Goal: Task Accomplishment & Management: Complete application form

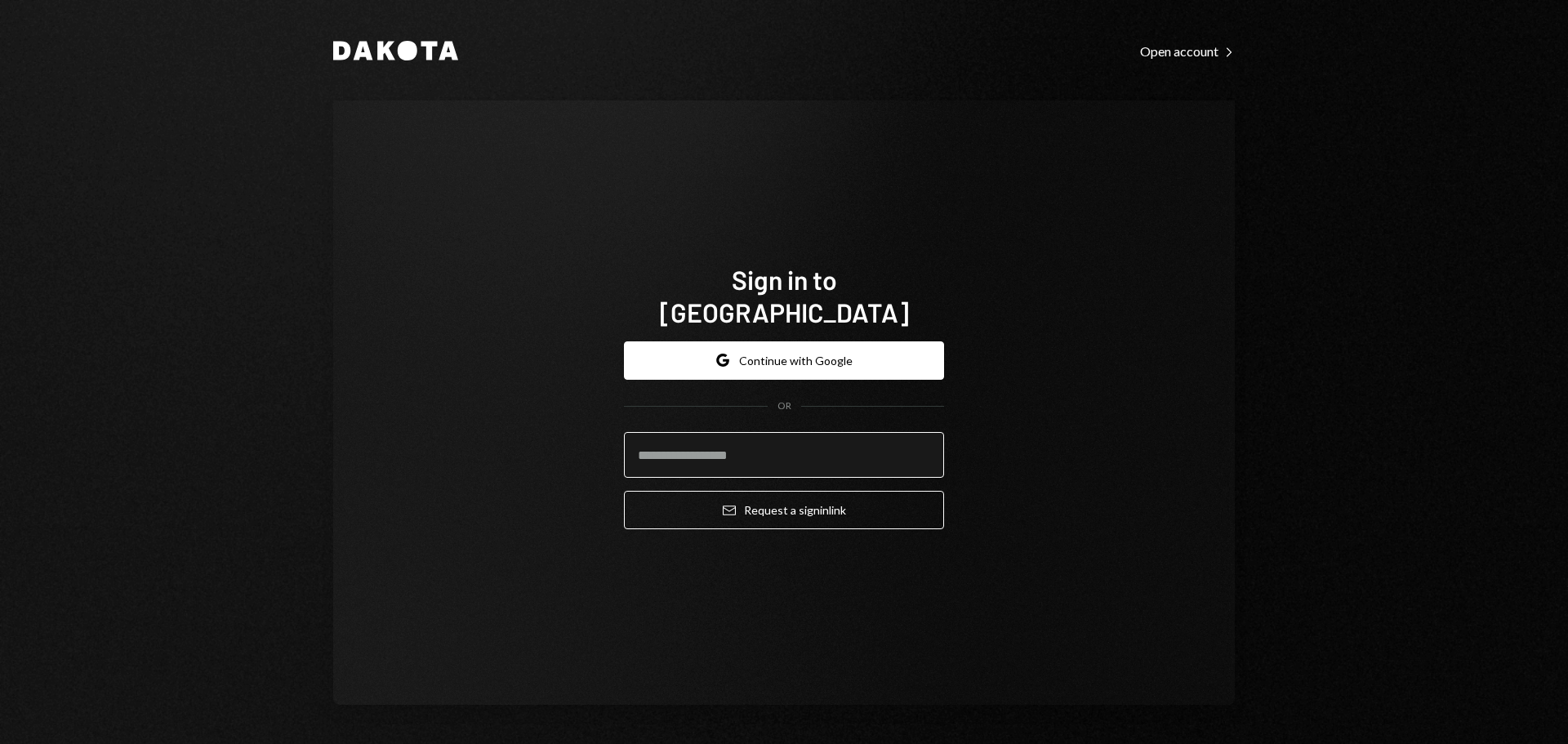
drag, startPoint x: 755, startPoint y: 434, endPoint x: 809, endPoint y: 434, distance: 54.0
click at [754, 438] on input "email" at bounding box center [784, 455] width 320 height 46
click at [0, 744] on com-1password-button at bounding box center [0, 744] width 0 height 0
click at [708, 432] on input "email" at bounding box center [784, 455] width 320 height 46
drag, startPoint x: 663, startPoint y: 441, endPoint x: 691, endPoint y: 429, distance: 30.5
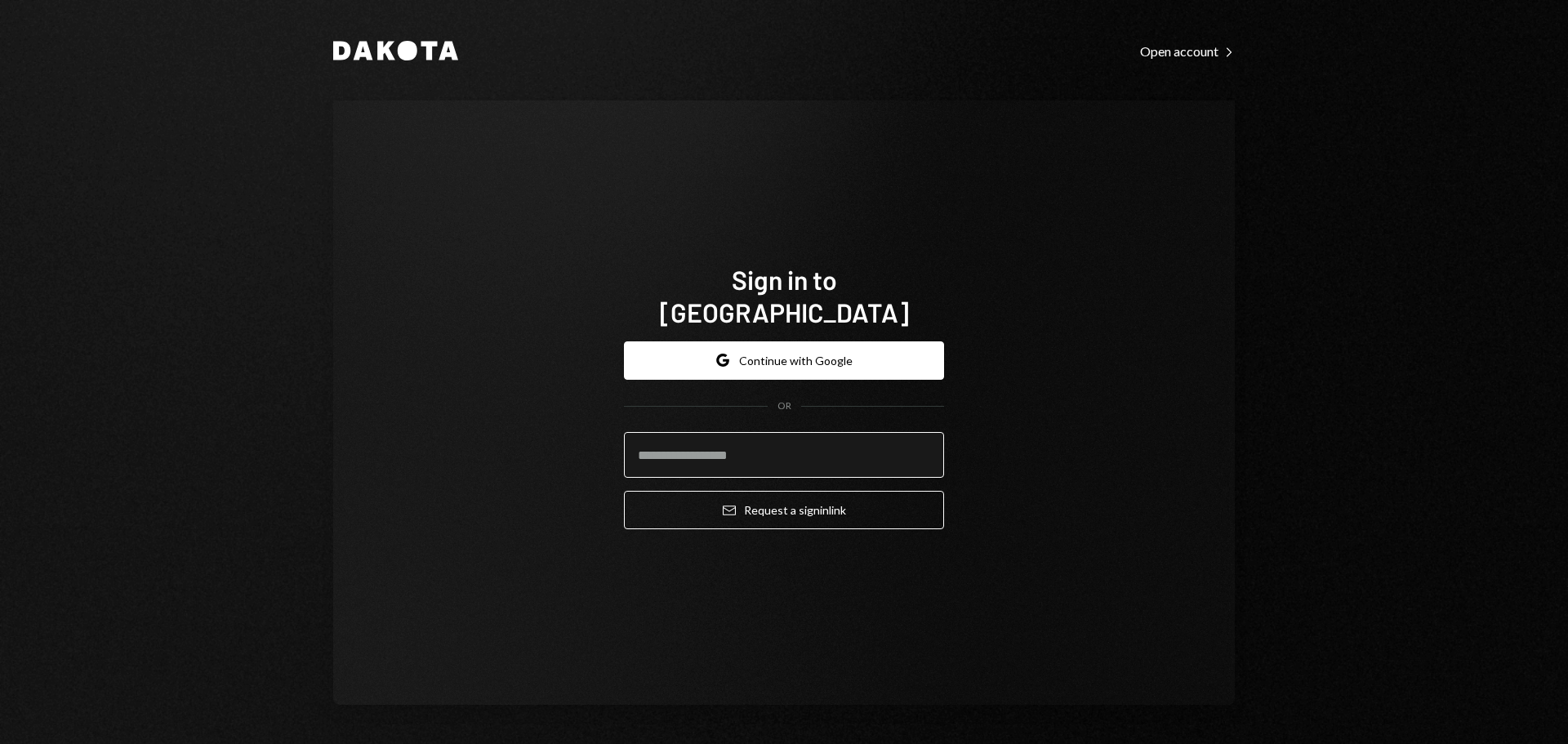
click at [663, 442] on input "email" at bounding box center [784, 455] width 320 height 46
drag, startPoint x: 783, startPoint y: 361, endPoint x: 793, endPoint y: 355, distance: 11.7
click at [784, 360] on button "Google Continue with Google" at bounding box center [784, 361] width 320 height 38
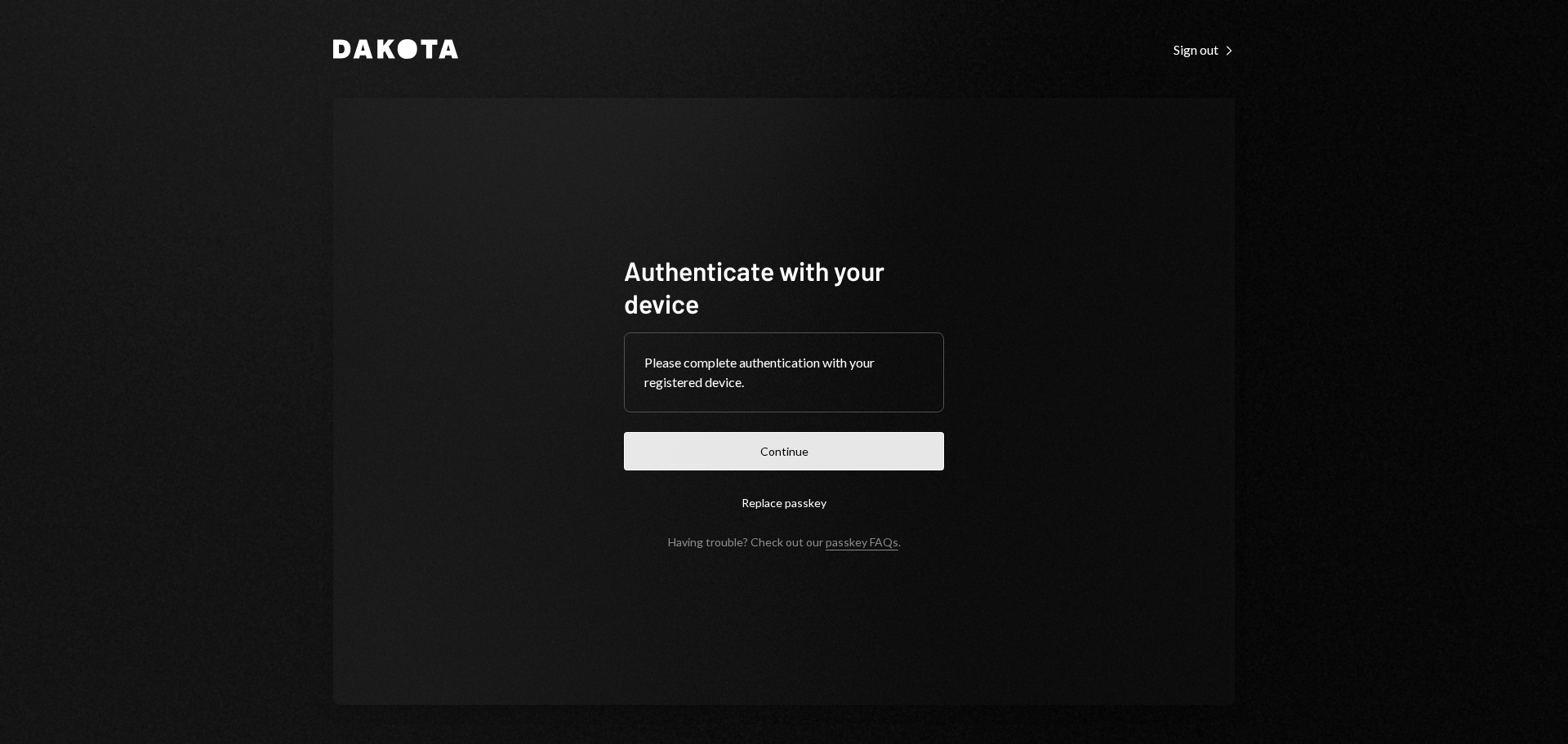
click at [740, 461] on button "Continue" at bounding box center [784, 451] width 320 height 38
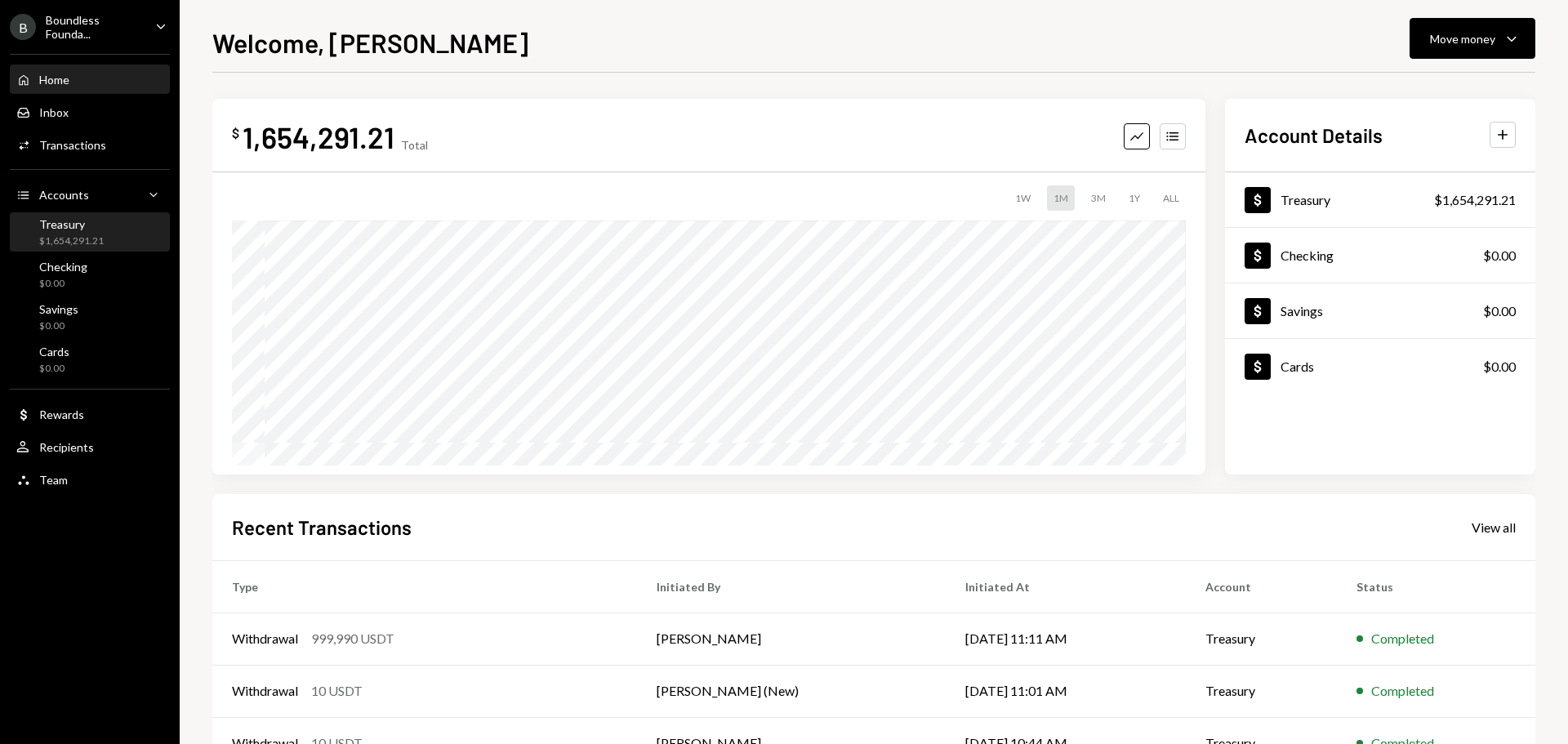
click at [102, 236] on div "$1,654,291.21" at bounding box center [71, 242] width 65 height 14
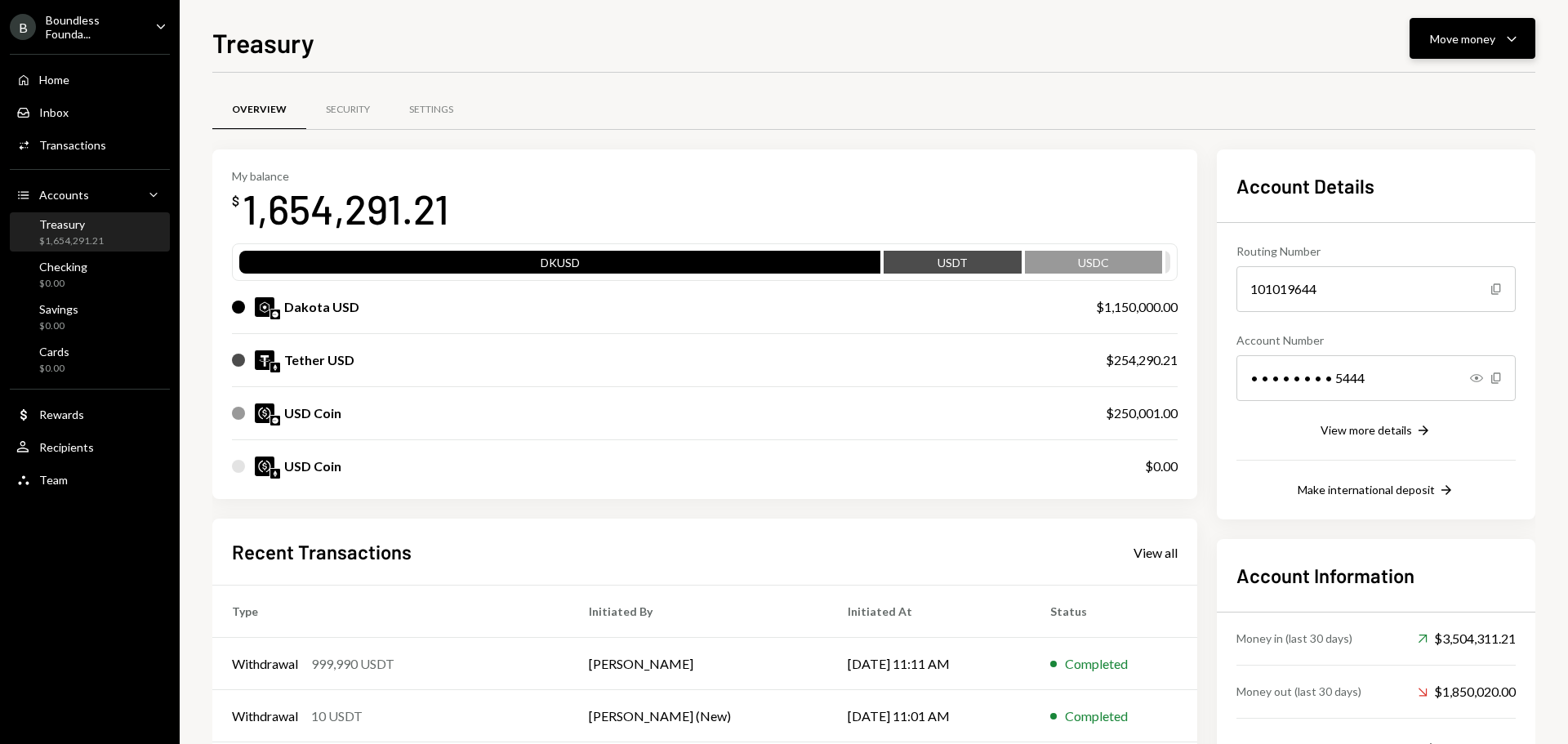
click at [1499, 52] on button "Move money Caret Down" at bounding box center [1472, 38] width 126 height 41
click at [1402, 84] on div "Send" at bounding box center [1459, 87] width 119 height 17
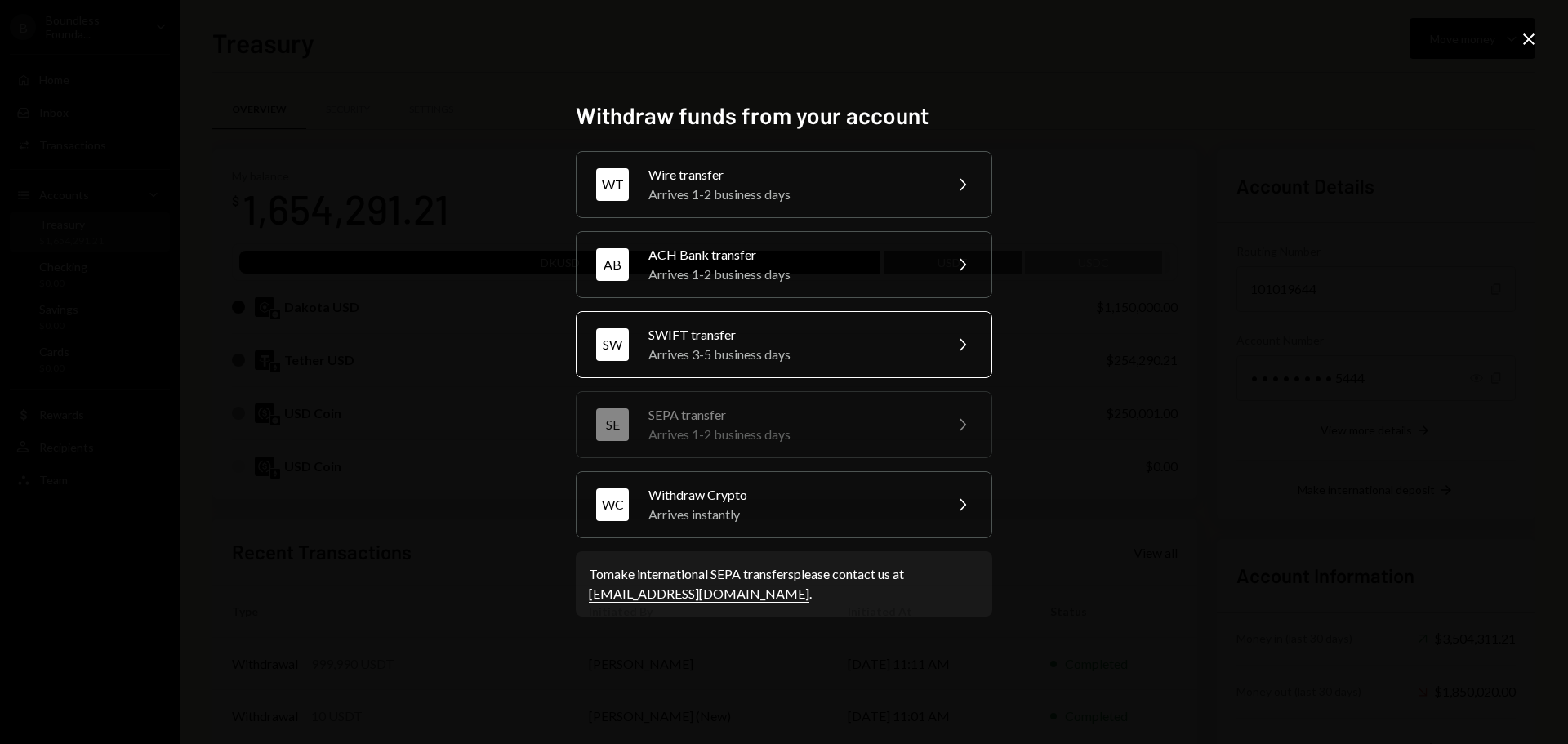
click at [720, 355] on div "Arrives 3-5 business days" at bounding box center [790, 355] width 284 height 20
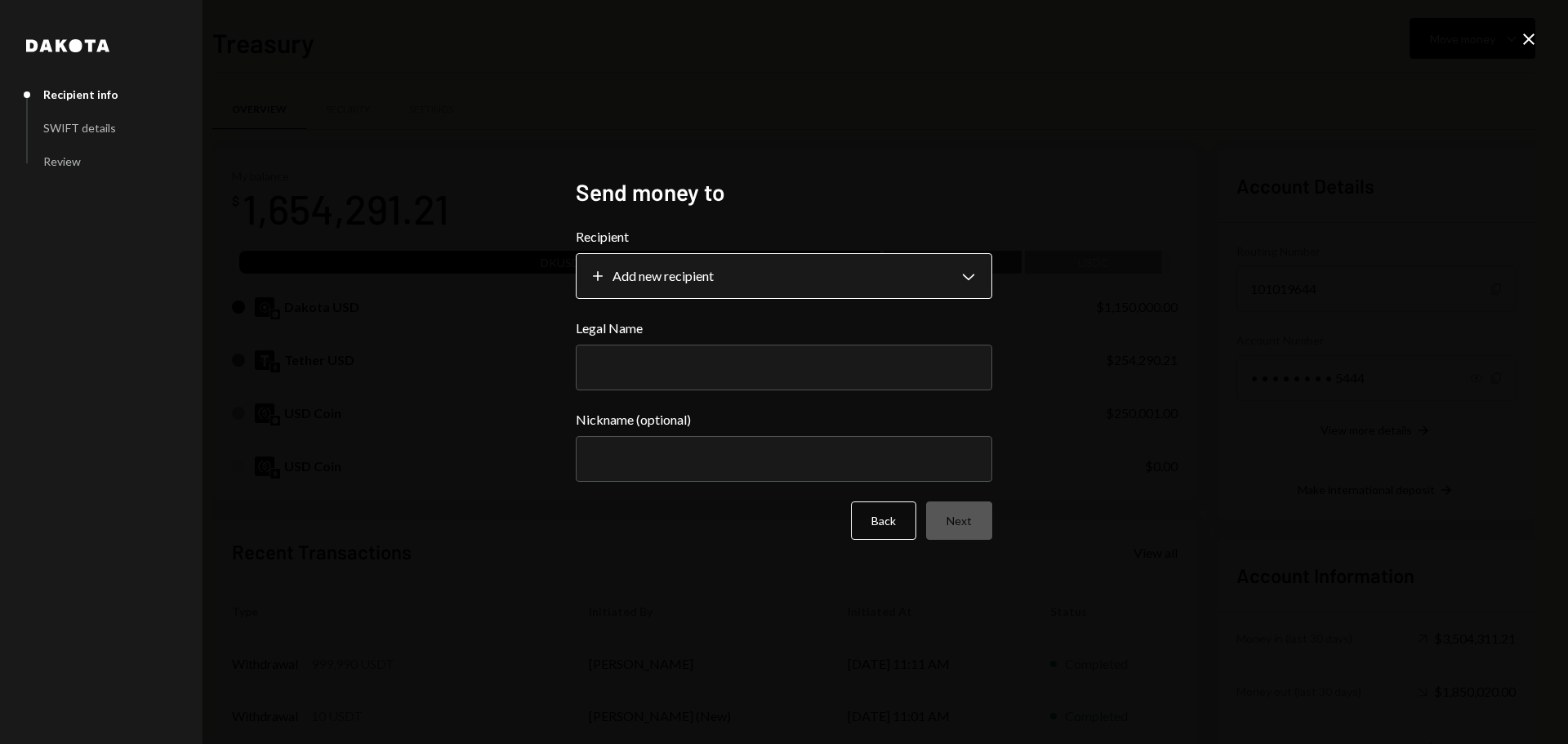
click at [678, 273] on body "B Boundless Founda... Caret Down Home Home Inbox Inbox Activities Transactions …" at bounding box center [784, 372] width 1568 height 744
drag, startPoint x: 1225, startPoint y: 205, endPoint x: 1567, endPoint y: 20, distance: 388.8
click at [1228, 203] on div "**********" at bounding box center [784, 372] width 1568 height 744
click at [1528, 29] on icon "Close" at bounding box center [1529, 39] width 20 height 20
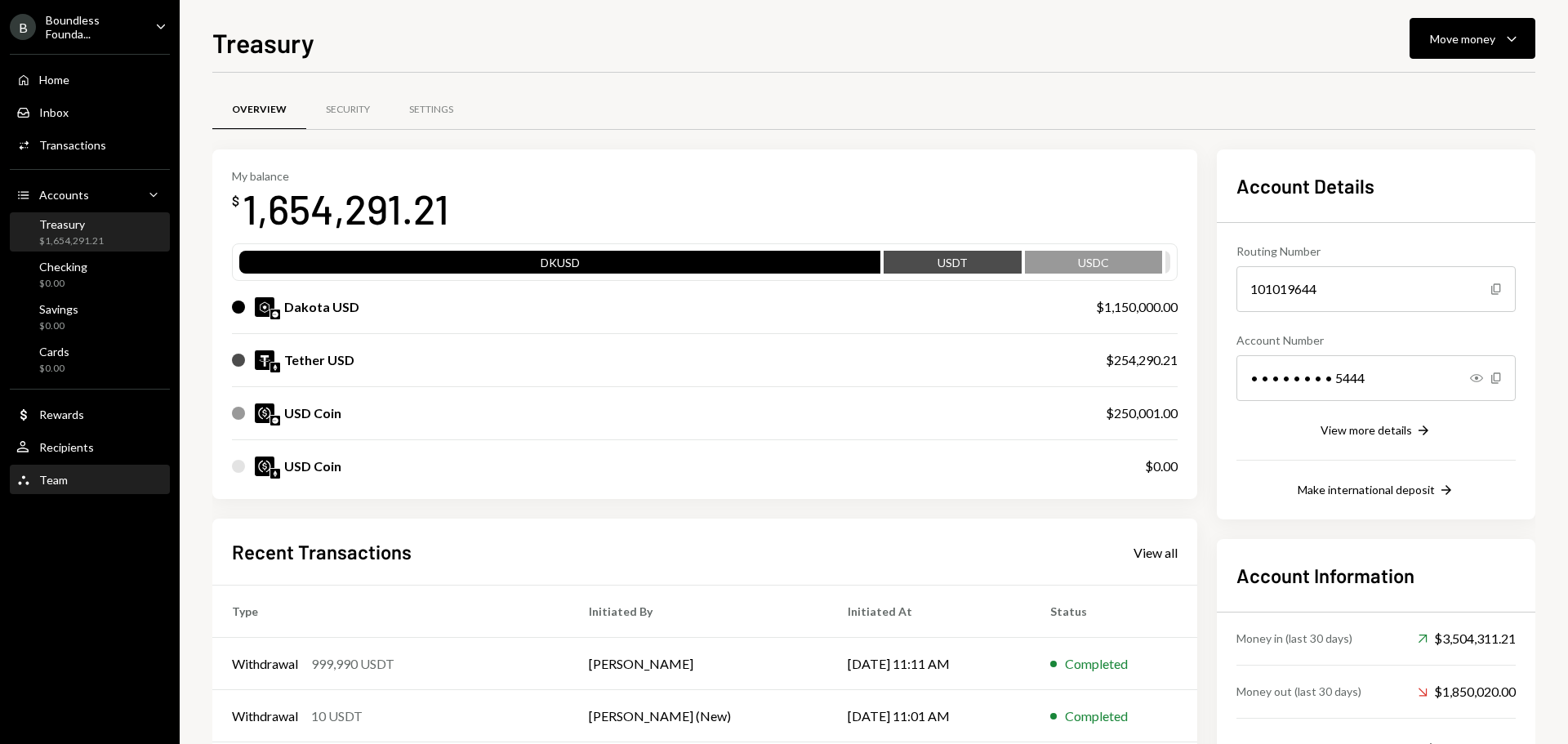
click at [62, 481] on div "Team" at bounding box center [53, 480] width 29 height 14
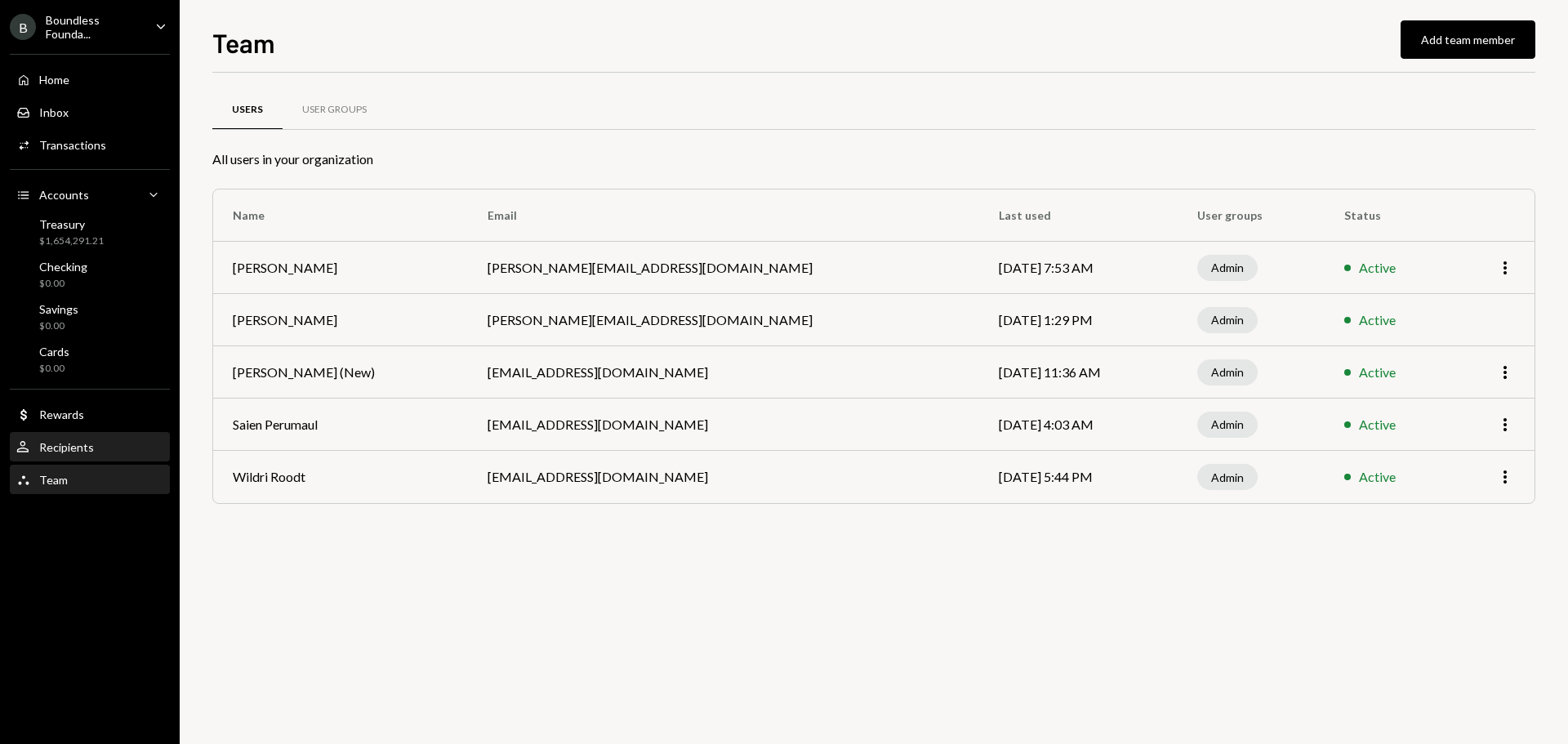
click at [73, 460] on div "User Recipients" at bounding box center [89, 448] width 147 height 28
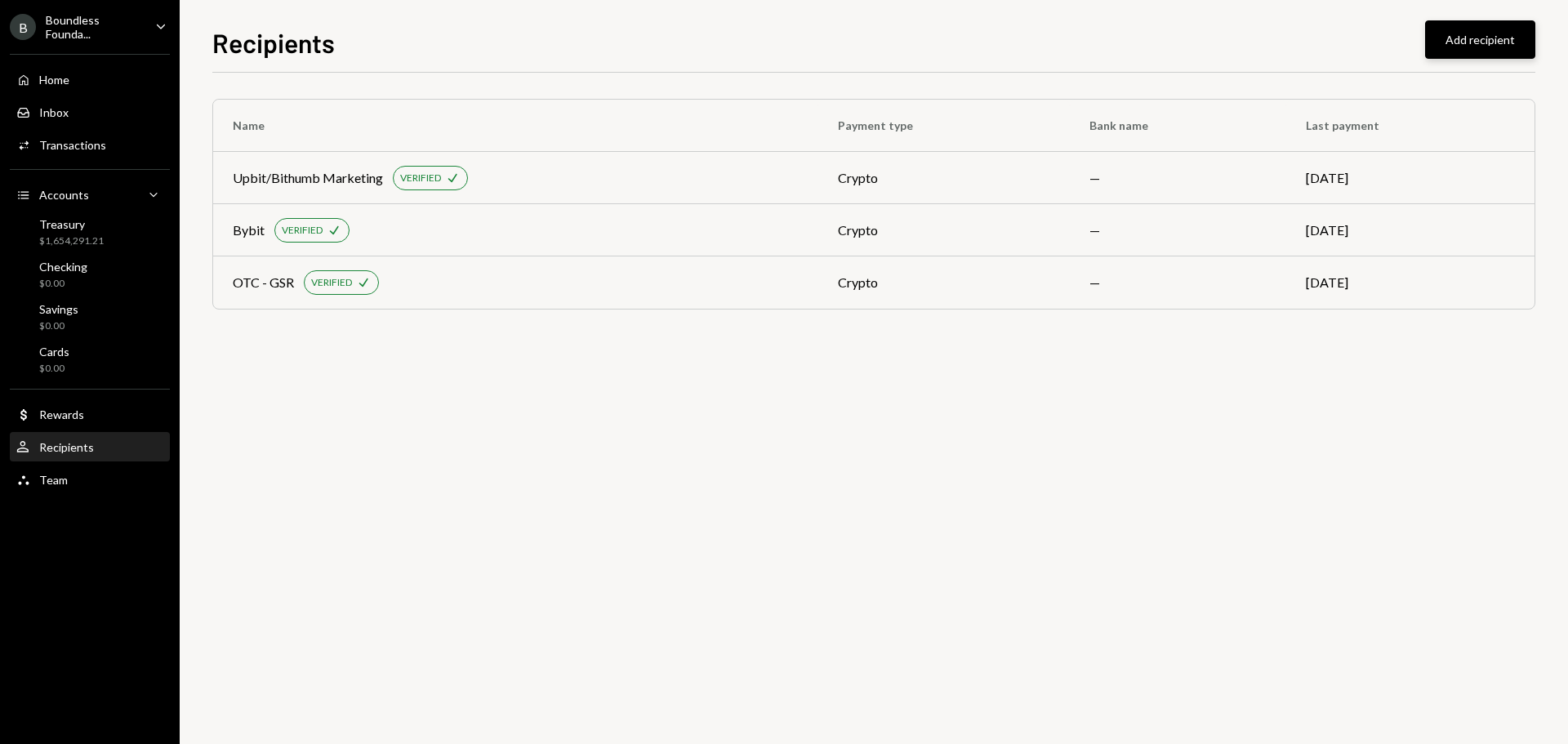
click at [1445, 47] on button "Add recipient" at bounding box center [1480, 39] width 110 height 38
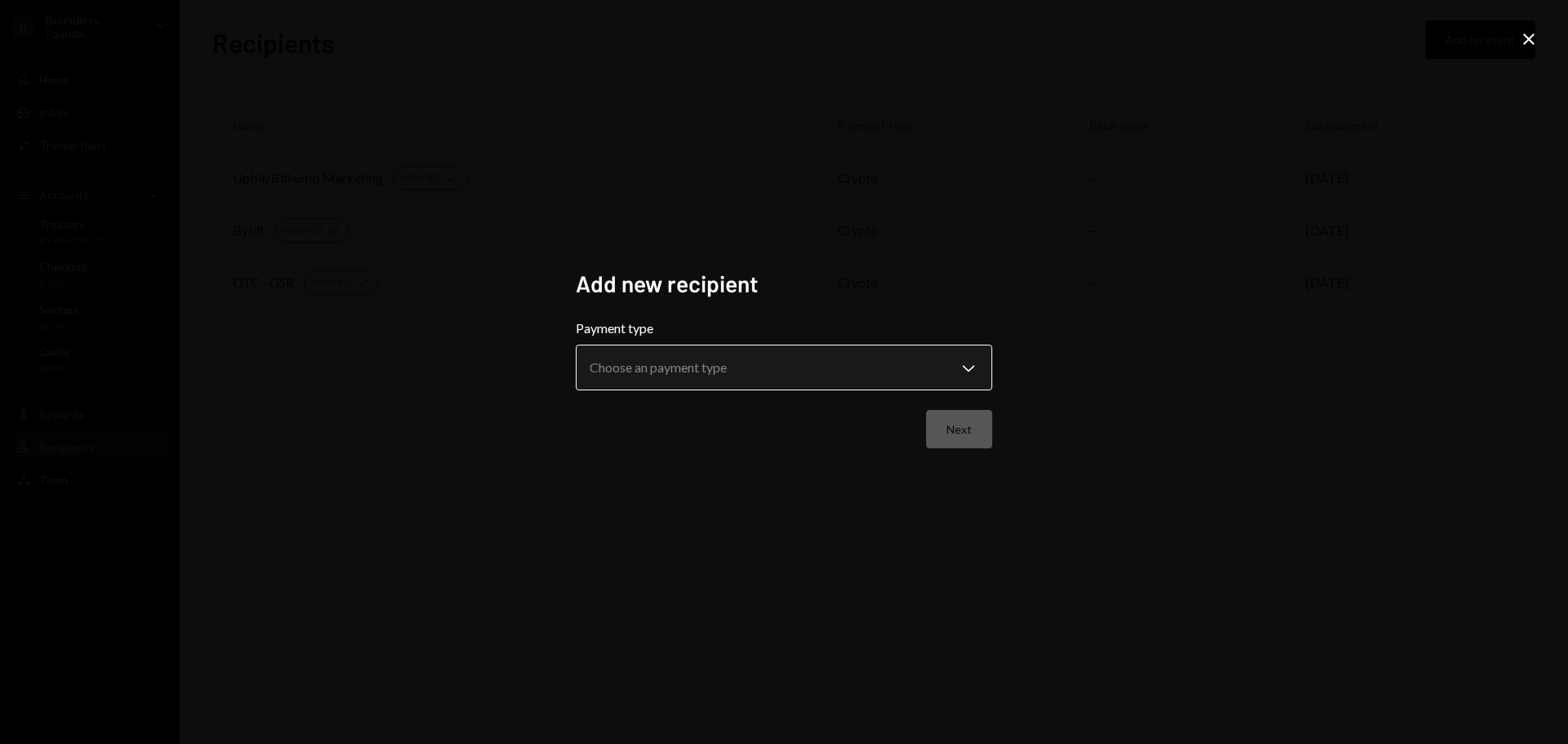
click at [696, 373] on body "**********" at bounding box center [784, 372] width 1568 height 744
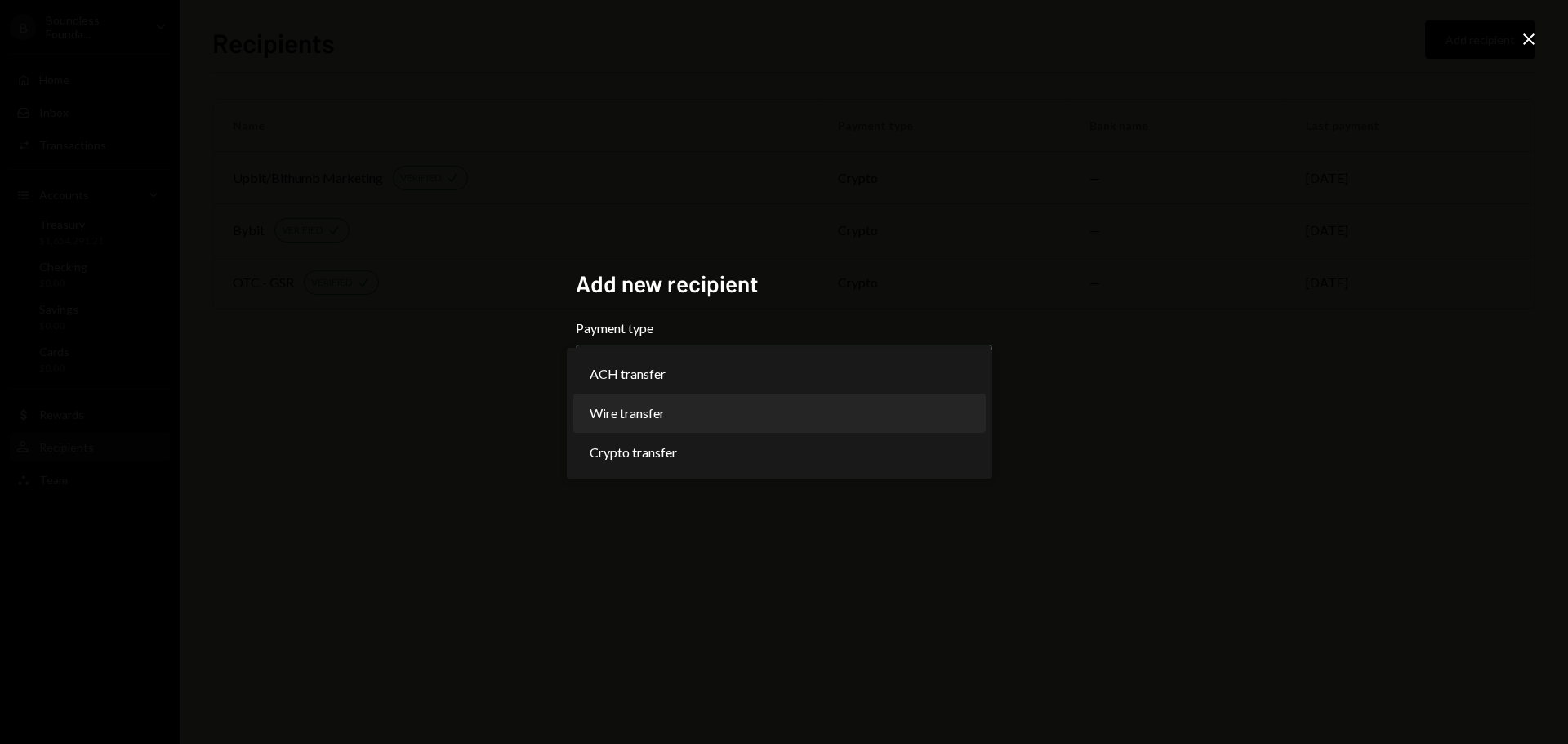
select select "****"
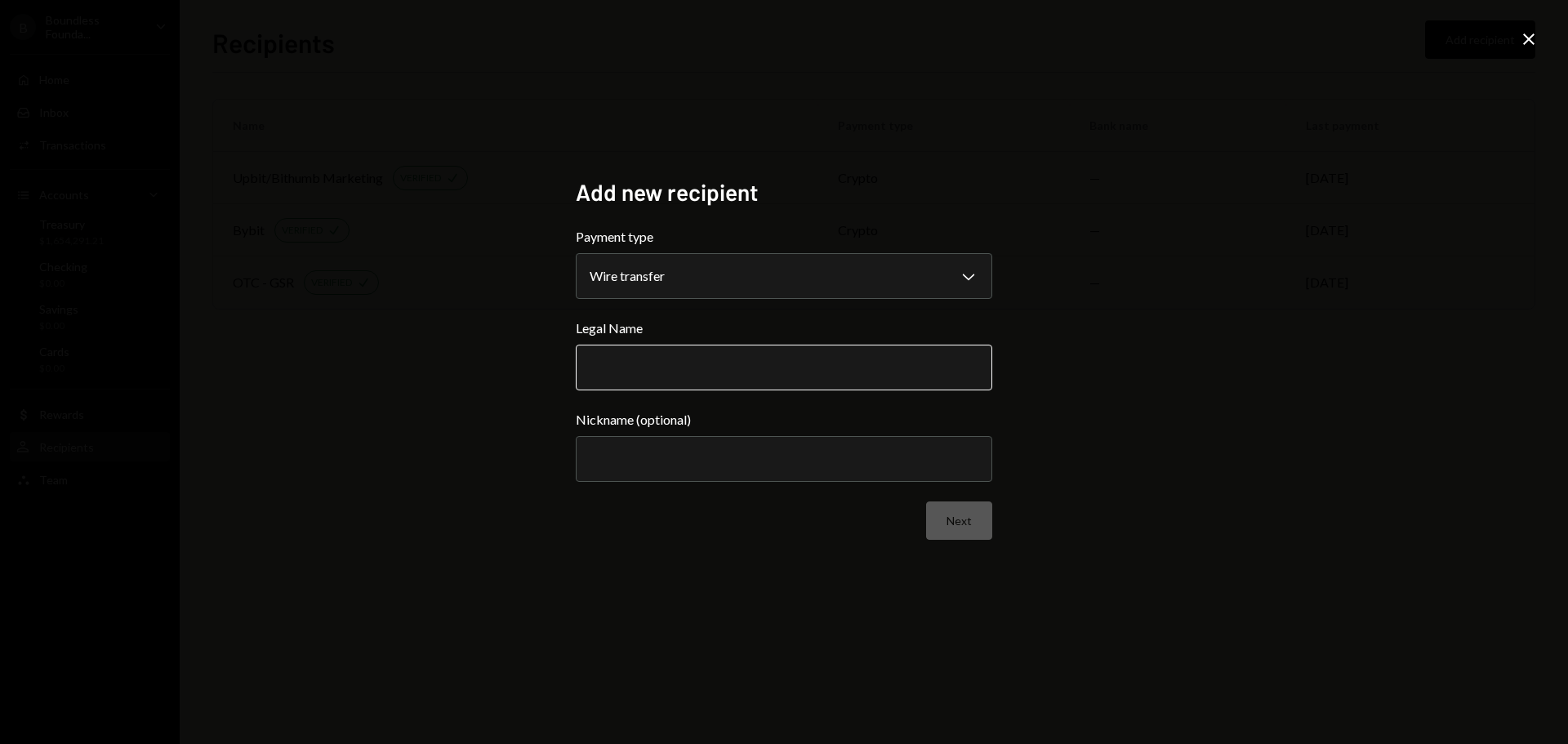
click at [623, 382] on input "Legal Name" at bounding box center [784, 368] width 416 height 46
click at [623, 370] on input "Legal Name" at bounding box center [784, 368] width 416 height 46
click at [623, 364] on input "Legal Name" at bounding box center [784, 368] width 416 height 46
click at [603, 348] on input "Legal Name" at bounding box center [784, 368] width 416 height 46
click at [1532, 34] on icon "Close" at bounding box center [1529, 39] width 20 height 20
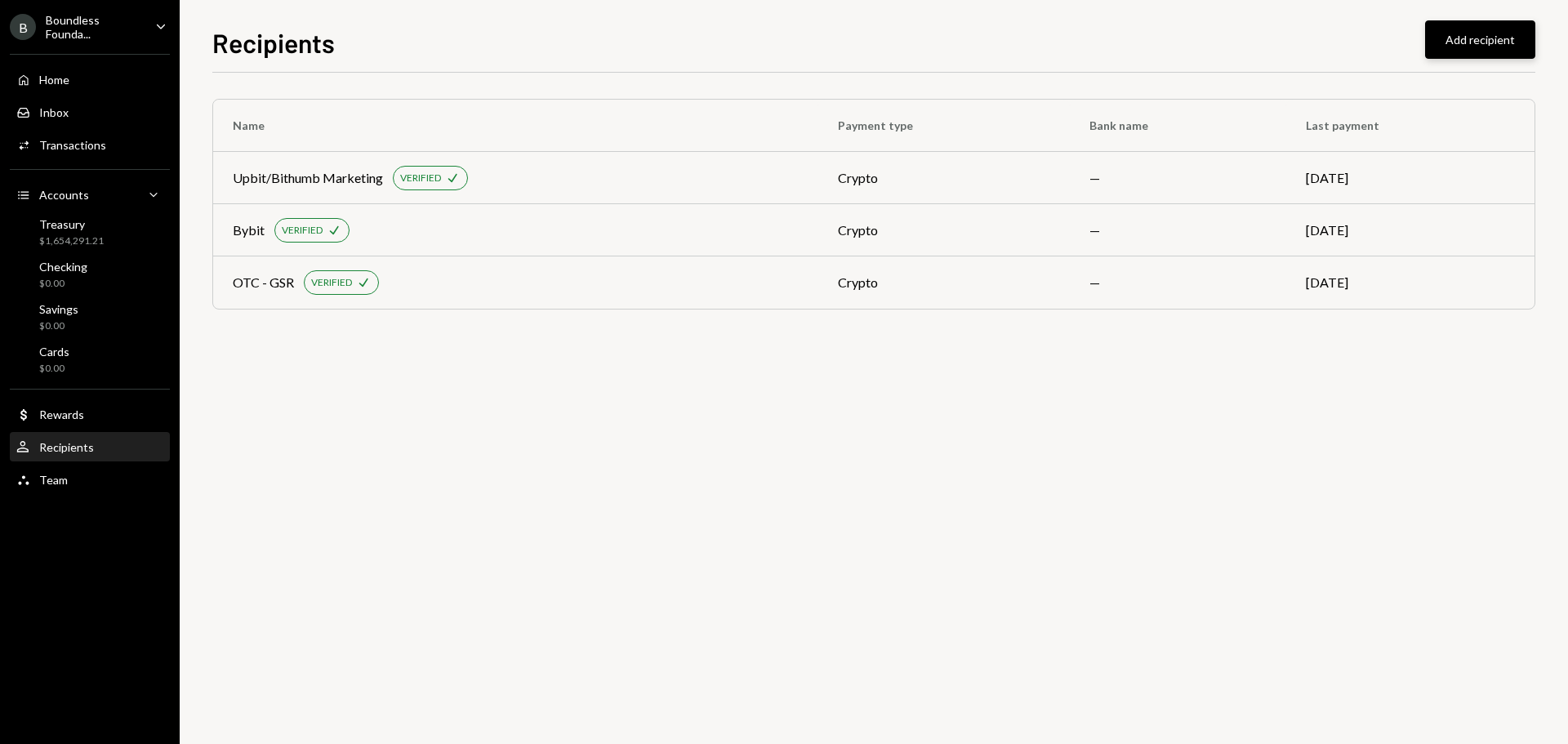
click at [1457, 46] on button "Add recipient" at bounding box center [1480, 39] width 110 height 38
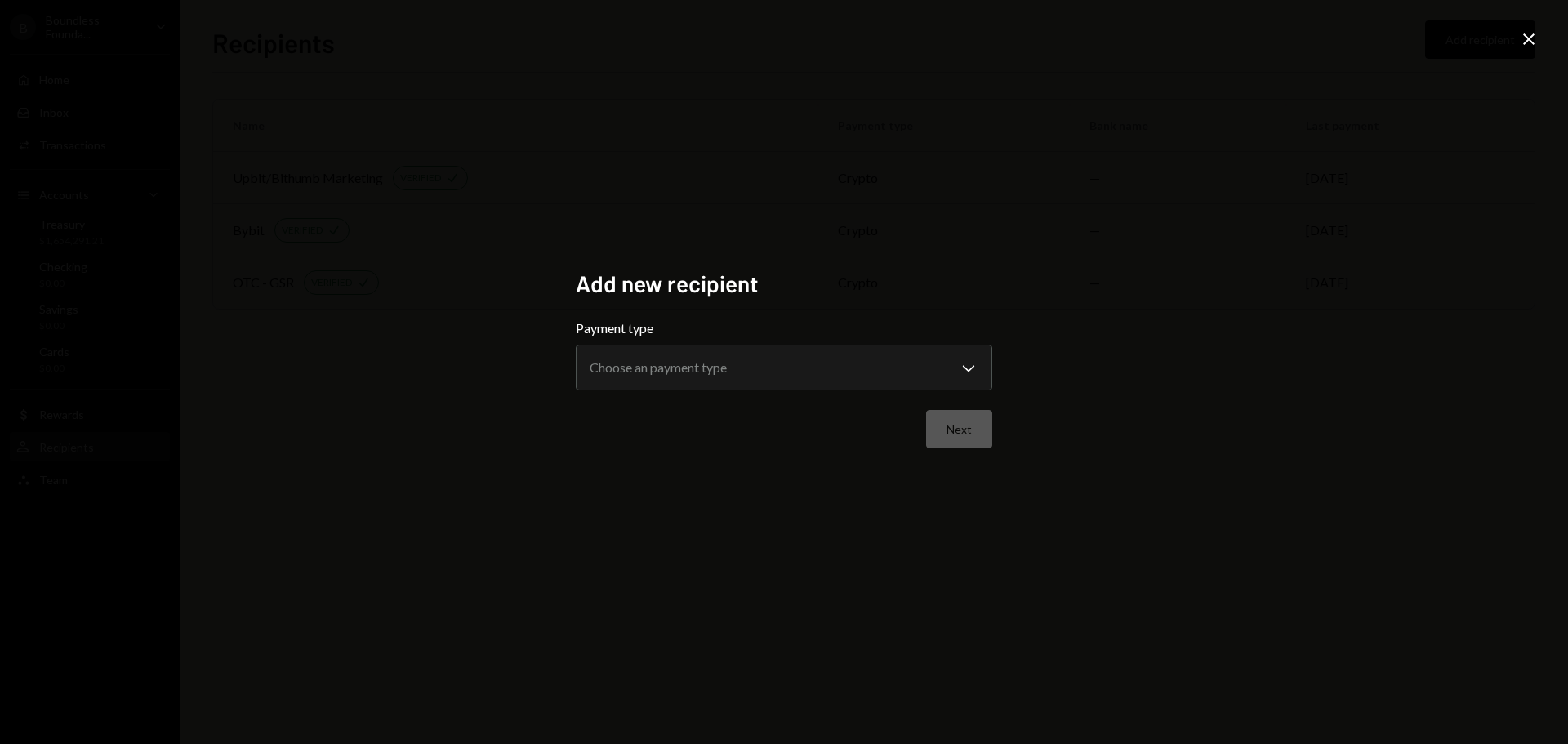
click at [1523, 41] on icon "Close" at bounding box center [1529, 39] width 20 height 20
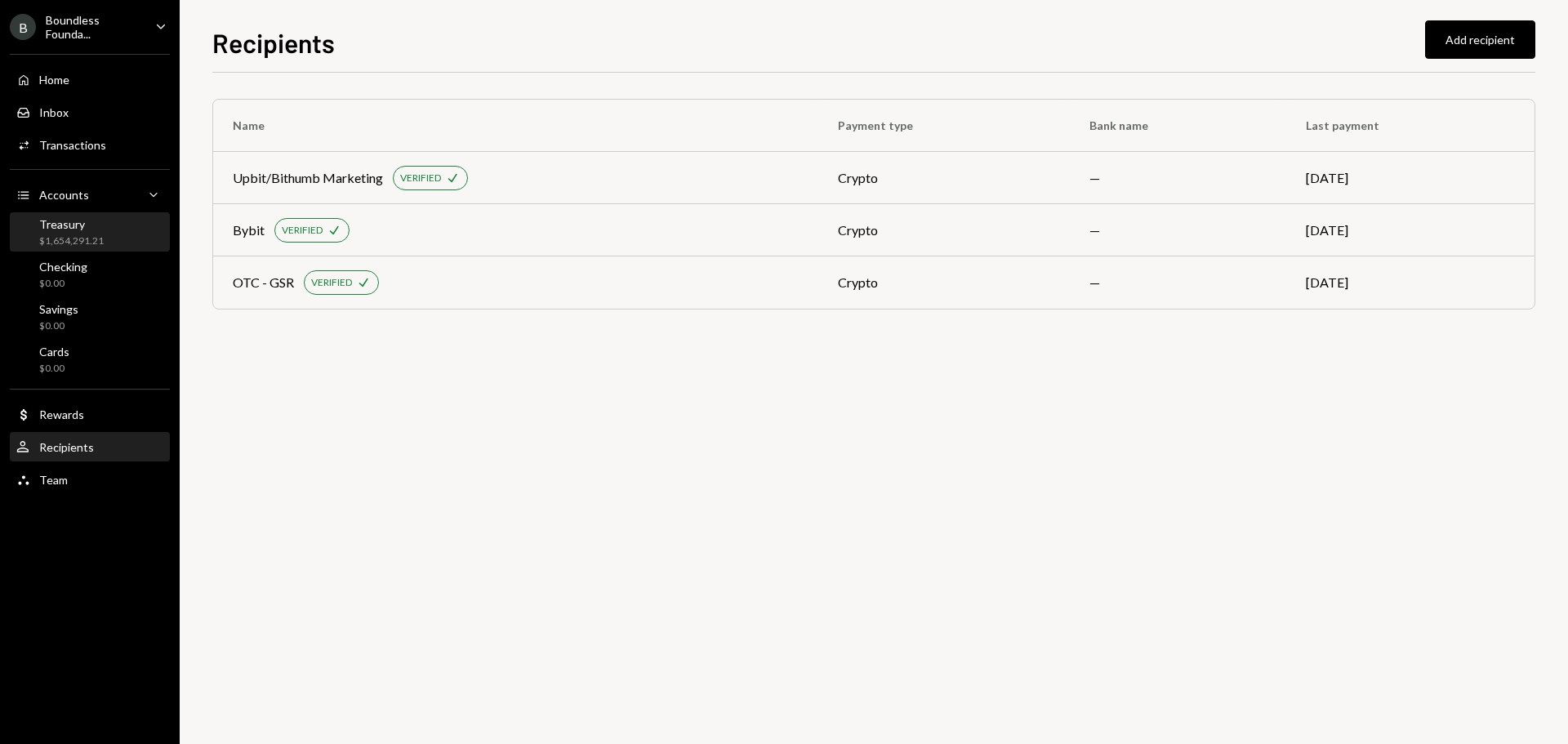
click at [60, 235] on div "$1,654,291.21" at bounding box center [71, 242] width 65 height 14
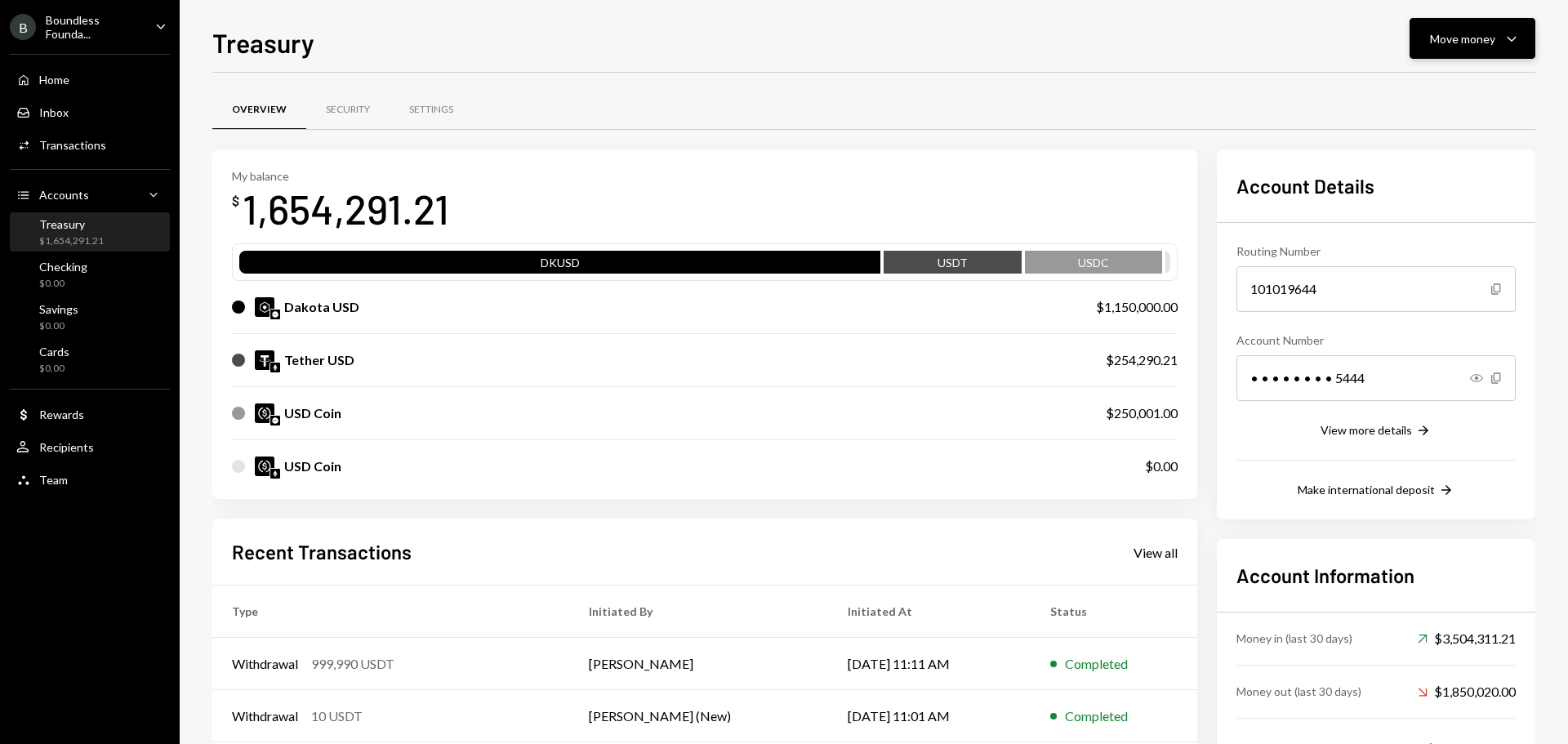
click at [1475, 52] on button "Move money Caret Down" at bounding box center [1472, 38] width 126 height 41
click at [1411, 88] on div "Send" at bounding box center [1459, 87] width 119 height 17
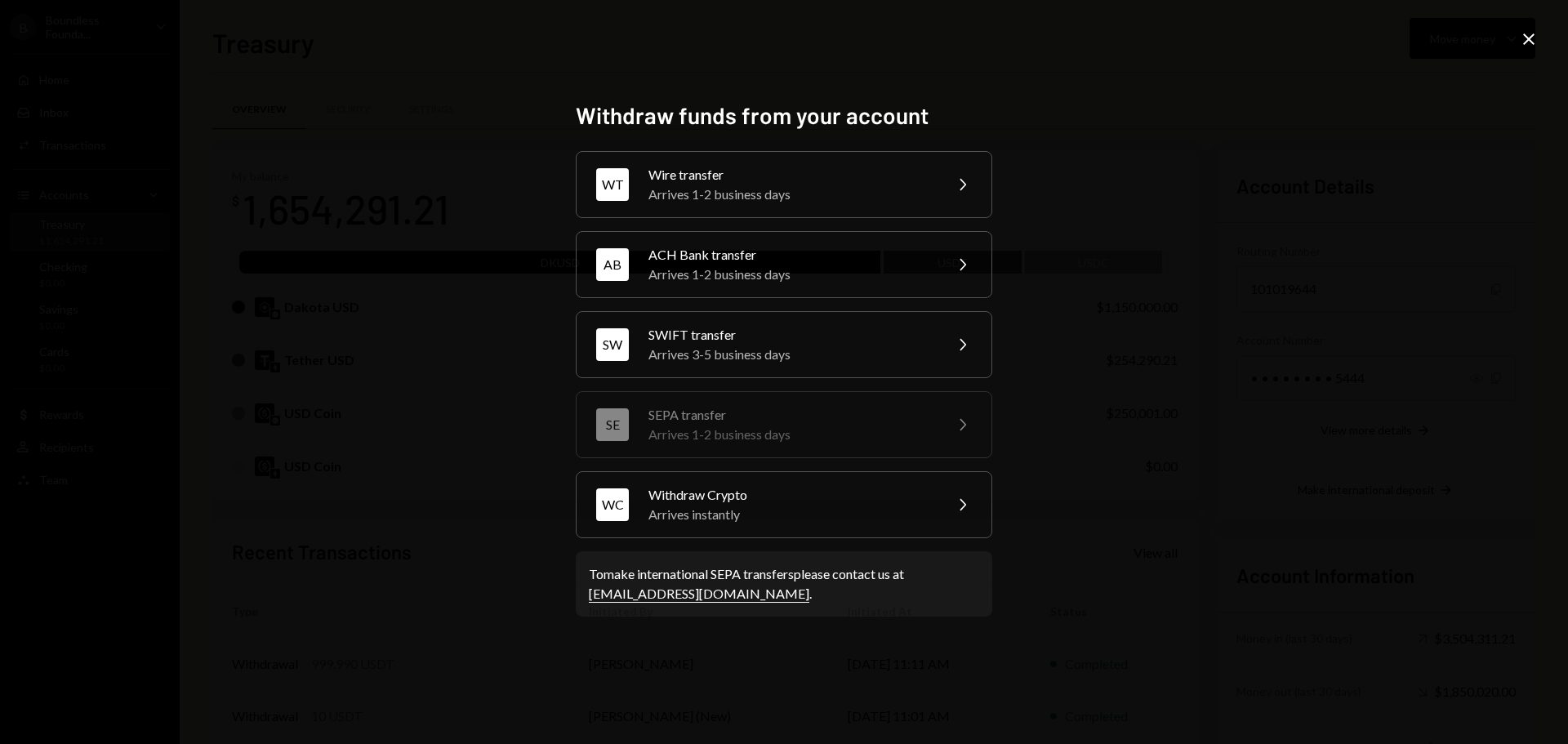
click at [1535, 34] on icon "Close" at bounding box center [1529, 39] width 20 height 20
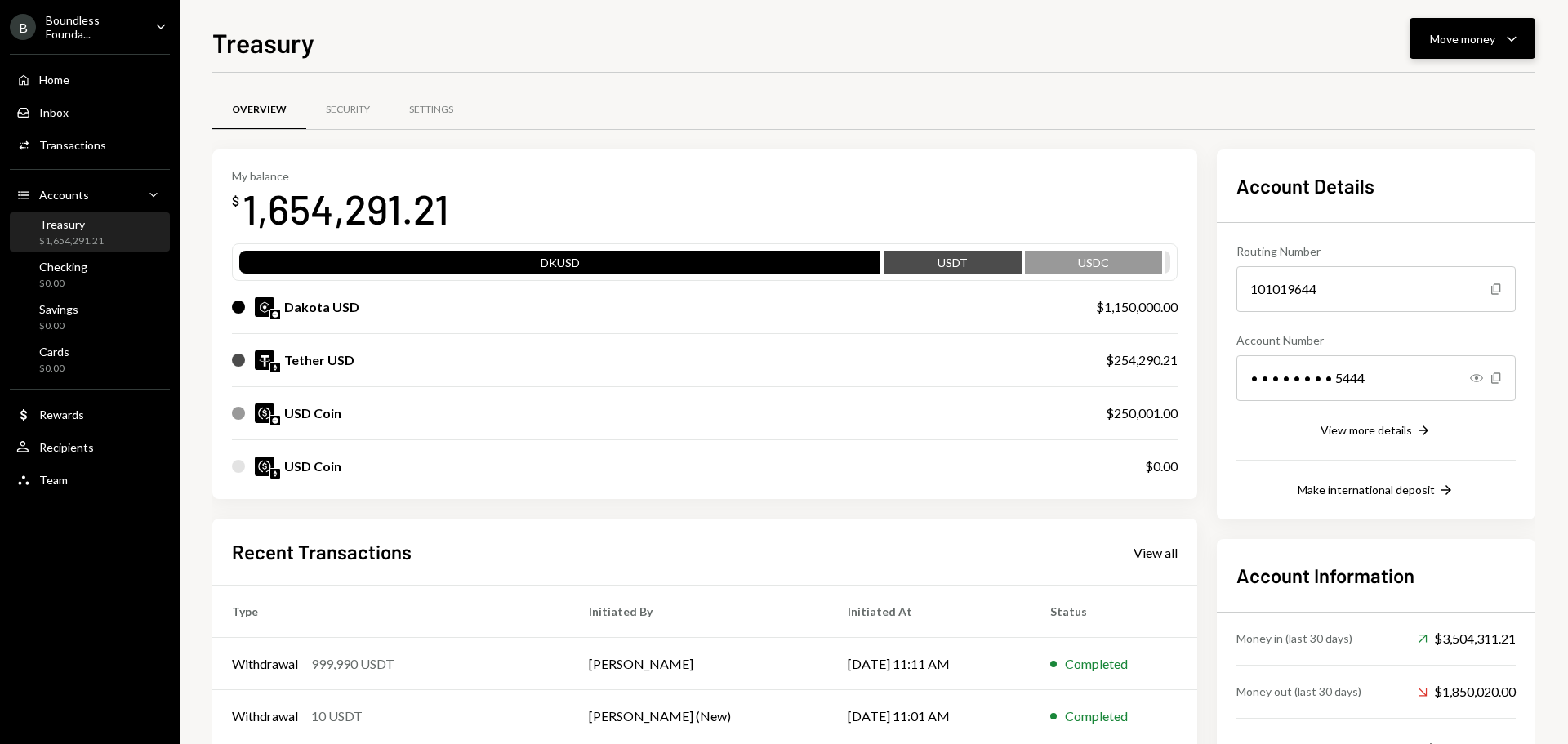
click at [1453, 50] on button "Move money Caret Down" at bounding box center [1472, 38] width 126 height 41
click at [1398, 98] on div "Withdraw Send" at bounding box center [1447, 88] width 164 height 37
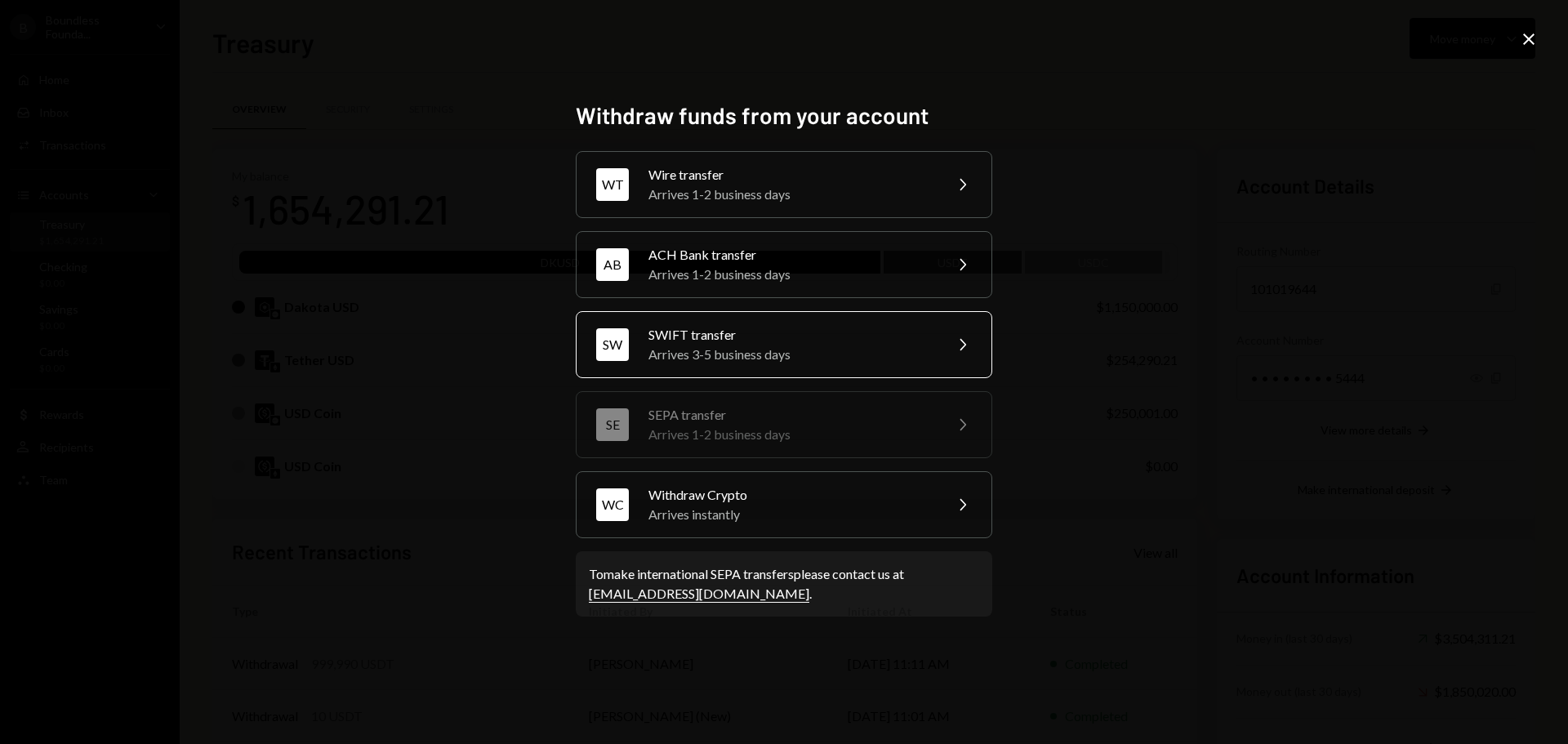
click at [702, 367] on div "[PERSON_NAME] transfer Arrives 3-5 business days Chevron Right" at bounding box center [784, 345] width 416 height 67
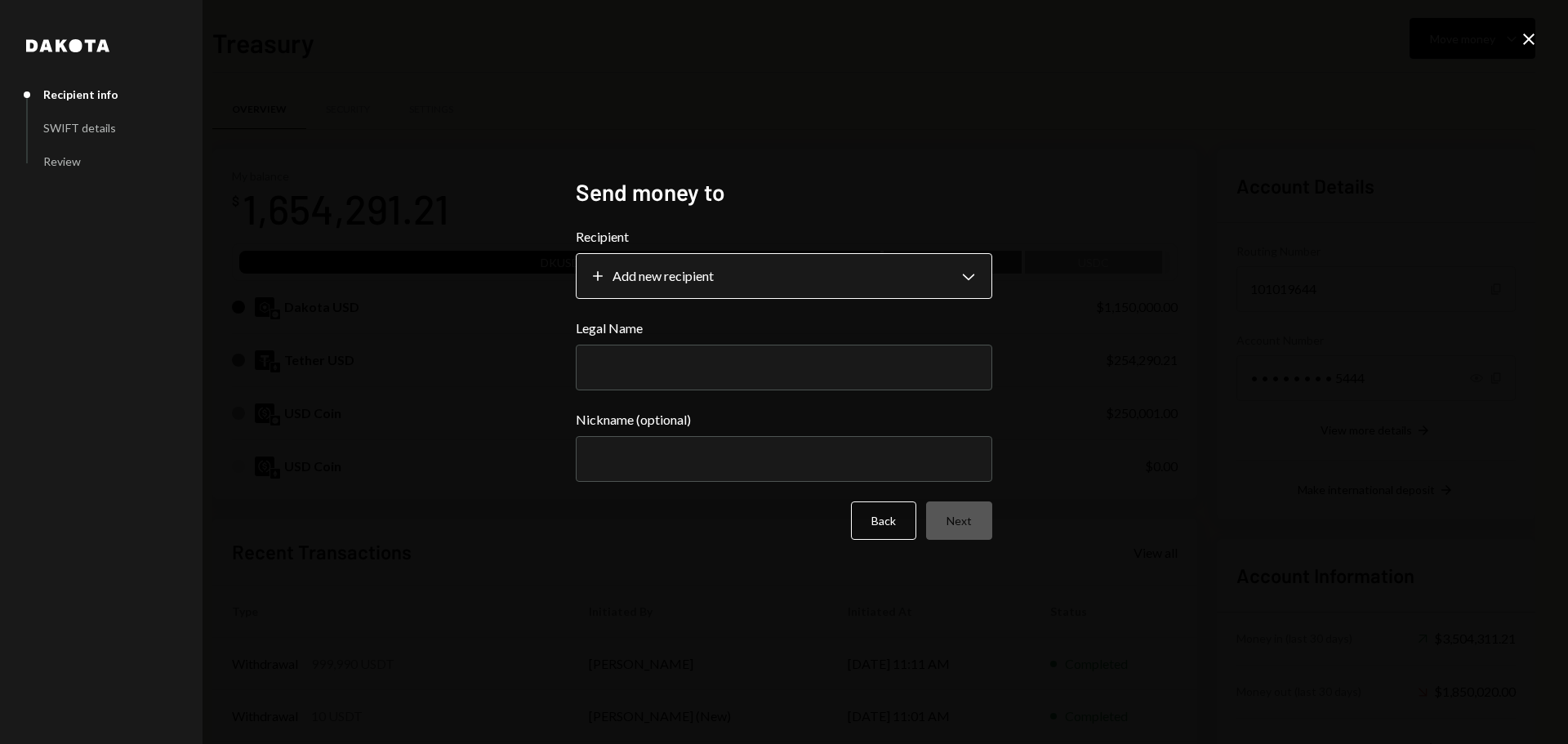
click at [733, 282] on body "B Boundless Founda... Caret Down Home Home Inbox Inbox Activities Transactions …" at bounding box center [784, 372] width 1568 height 744
click at [1520, 32] on icon "Close" at bounding box center [1529, 39] width 20 height 20
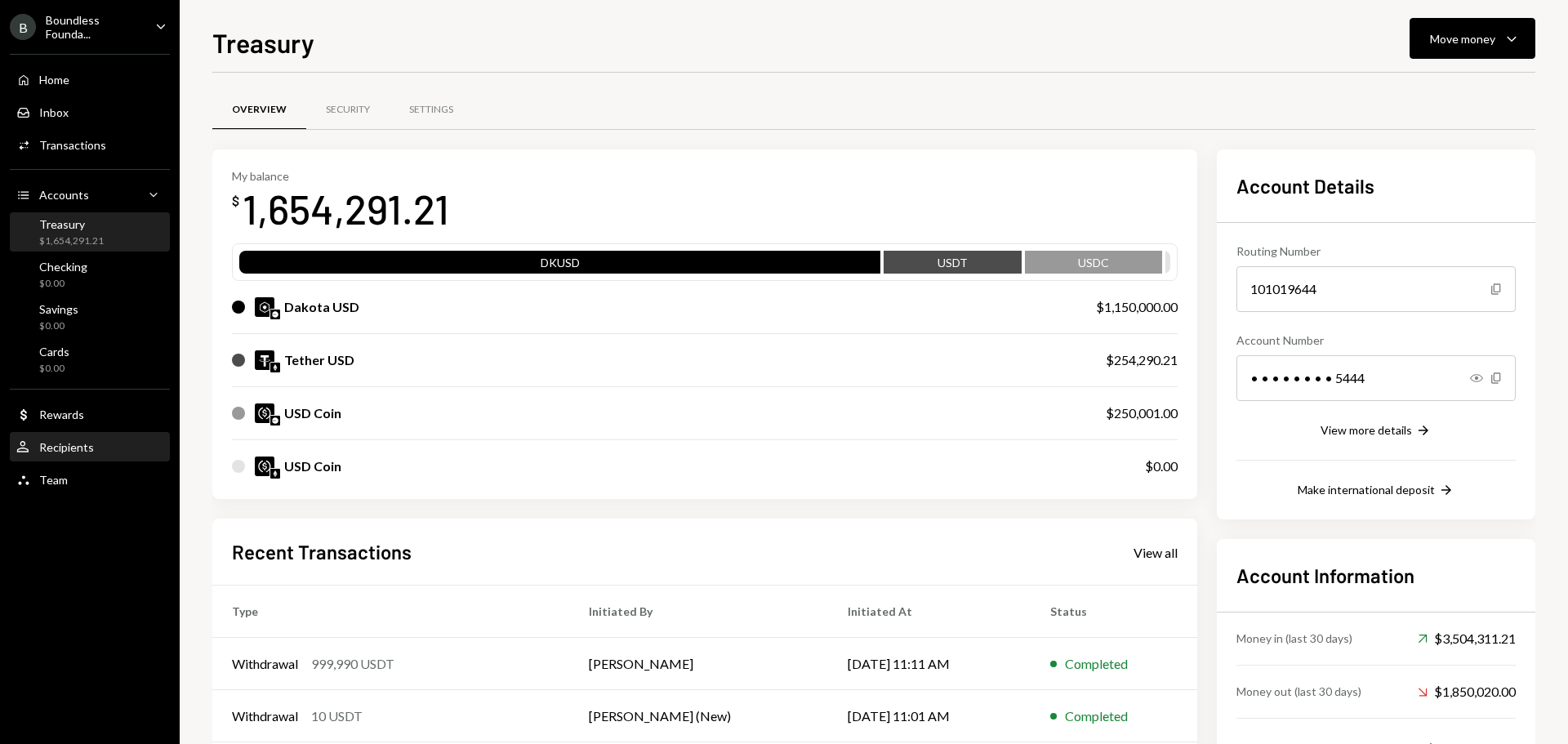
click at [75, 448] on div "Recipients" at bounding box center [66, 447] width 55 height 14
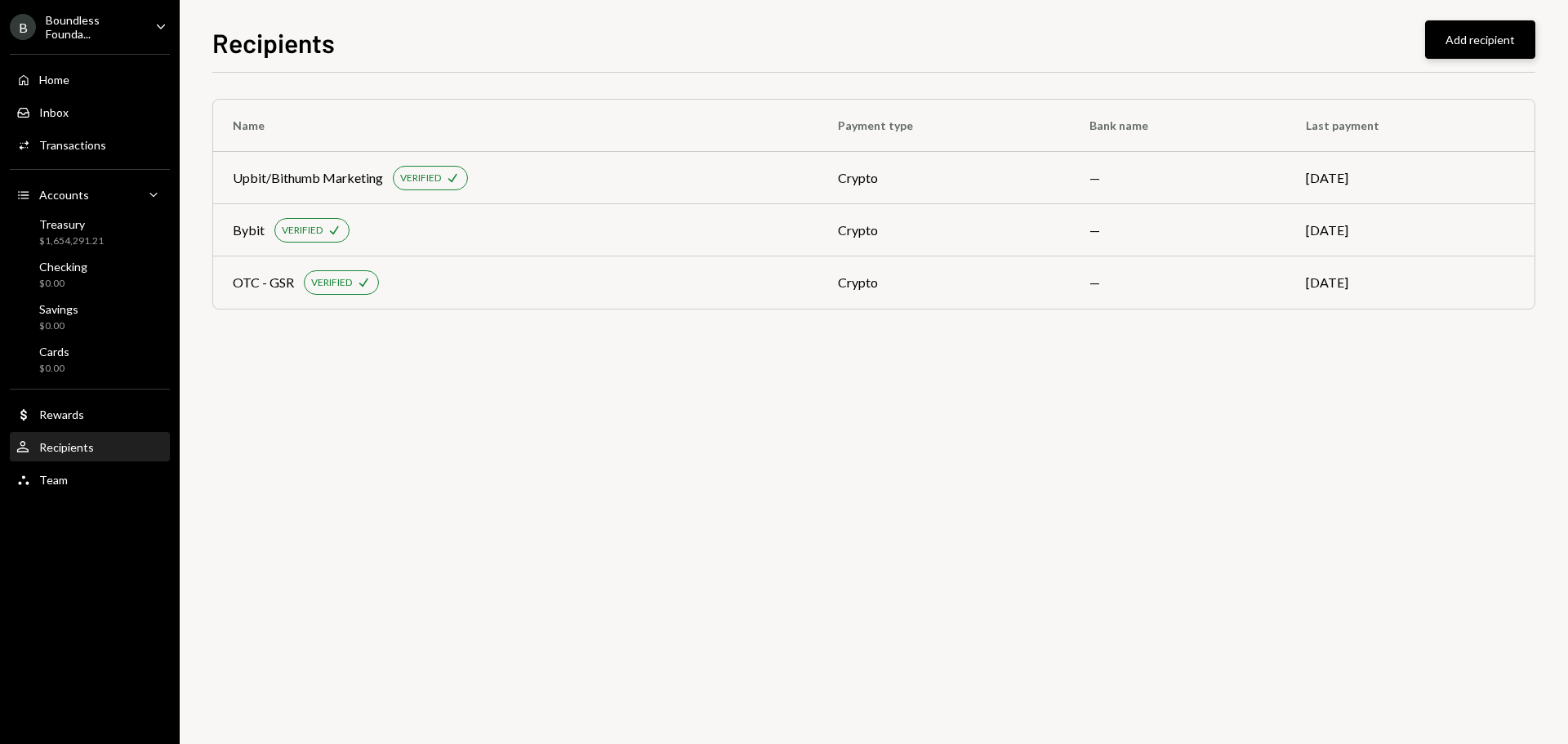
click at [1473, 43] on button "Add recipient" at bounding box center [1480, 39] width 110 height 38
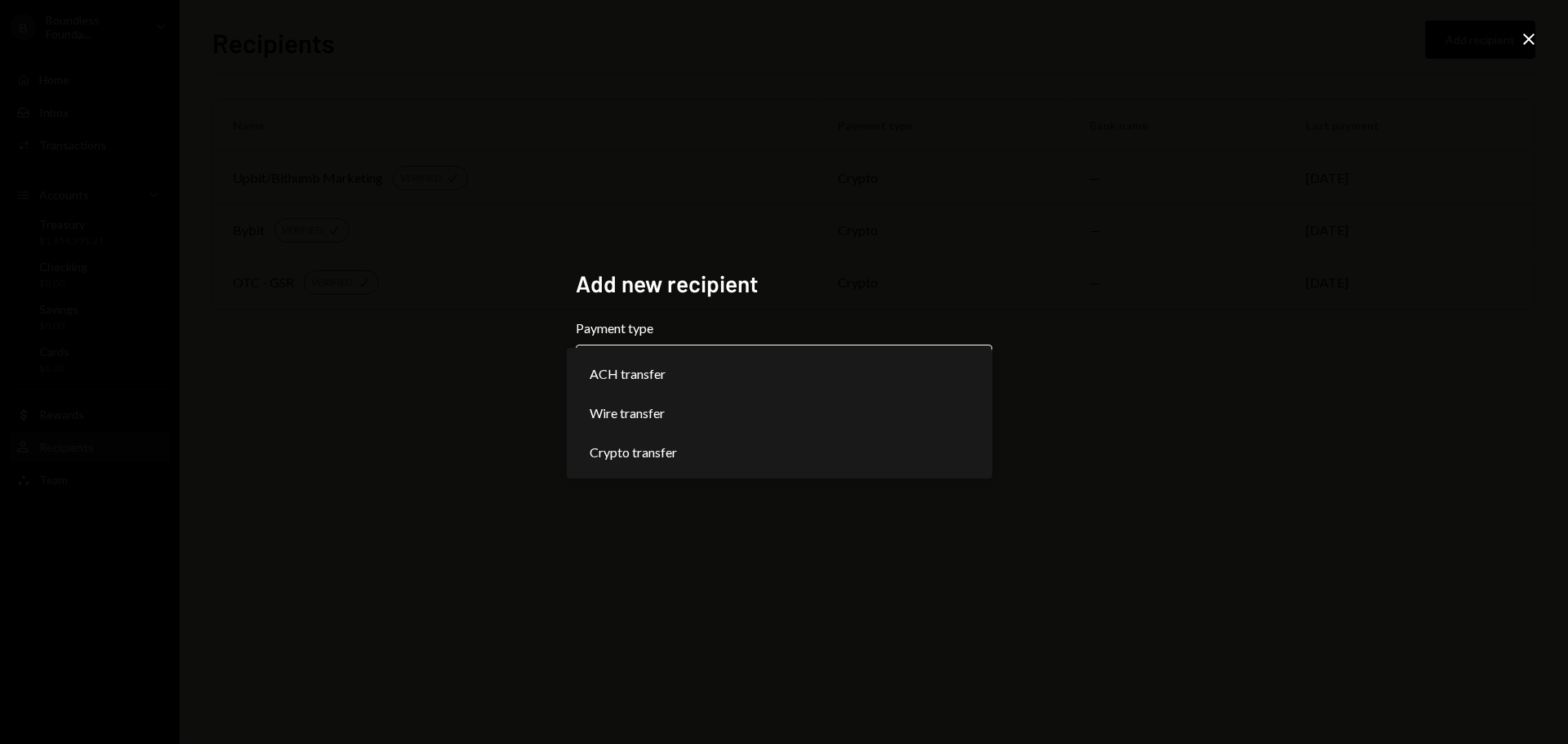
click at [655, 379] on body "**********" at bounding box center [784, 372] width 1568 height 744
select select "****"
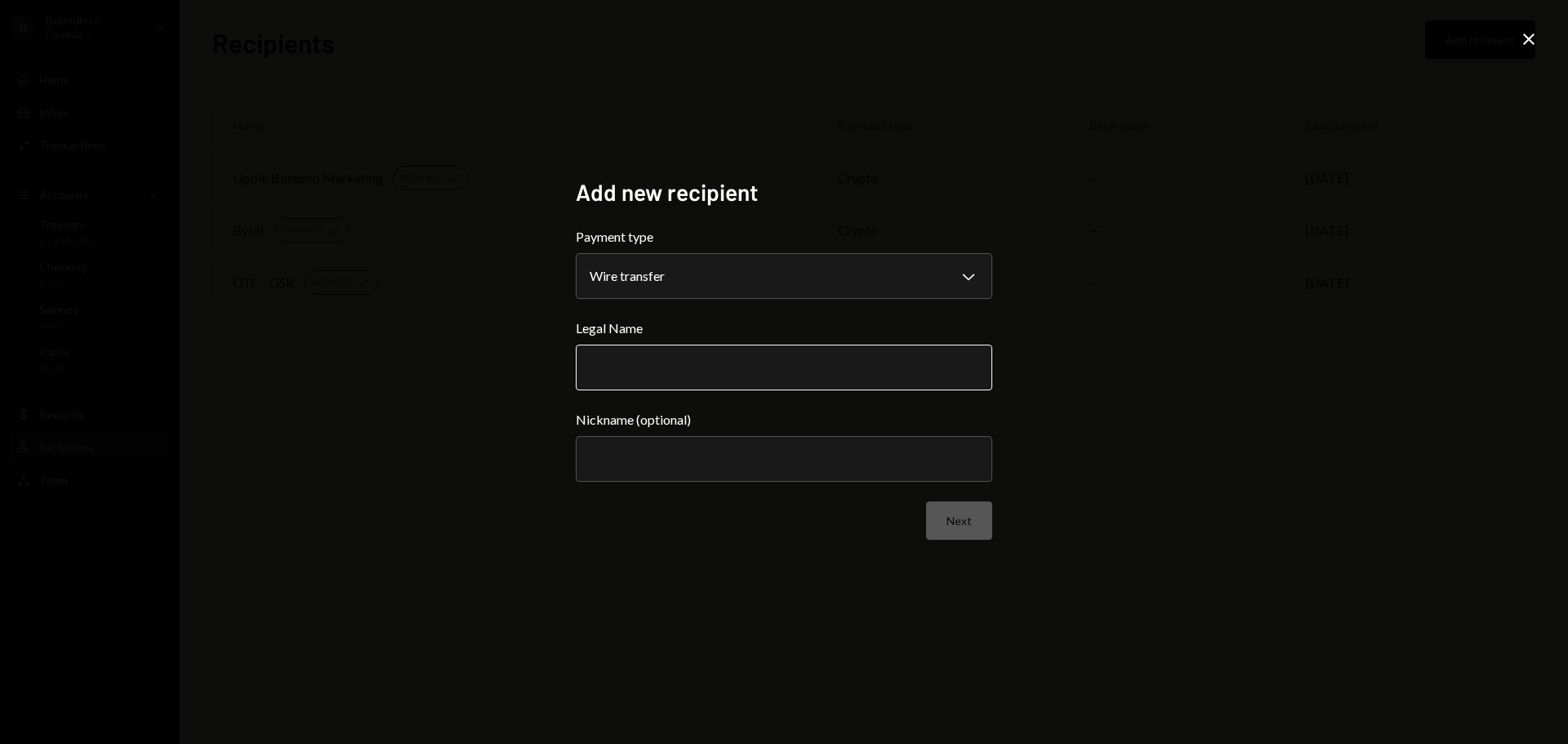
click at [723, 374] on input "Legal Name" at bounding box center [784, 368] width 416 height 46
click at [632, 367] on input "Legal Name" at bounding box center [784, 368] width 416 height 46
paste input "**********"
type input "**********"
drag, startPoint x: 1322, startPoint y: 308, endPoint x: 1255, endPoint y: 345, distance: 76.5
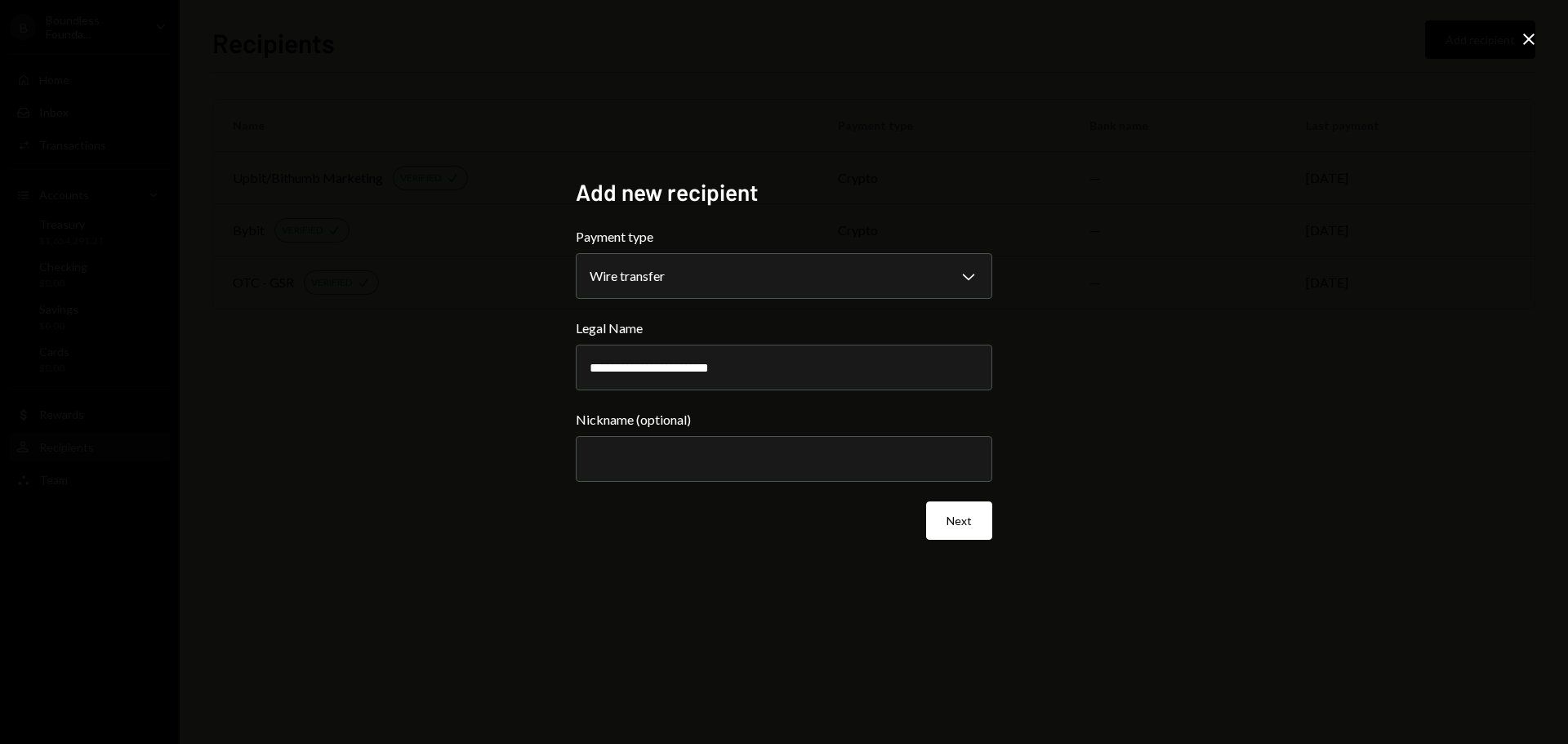
click at [1322, 309] on div "**********" at bounding box center [784, 372] width 1568 height 744
click at [729, 447] on input "Nickname (optional)" at bounding box center [784, 459] width 416 height 46
click at [962, 515] on button "Next" at bounding box center [959, 520] width 66 height 38
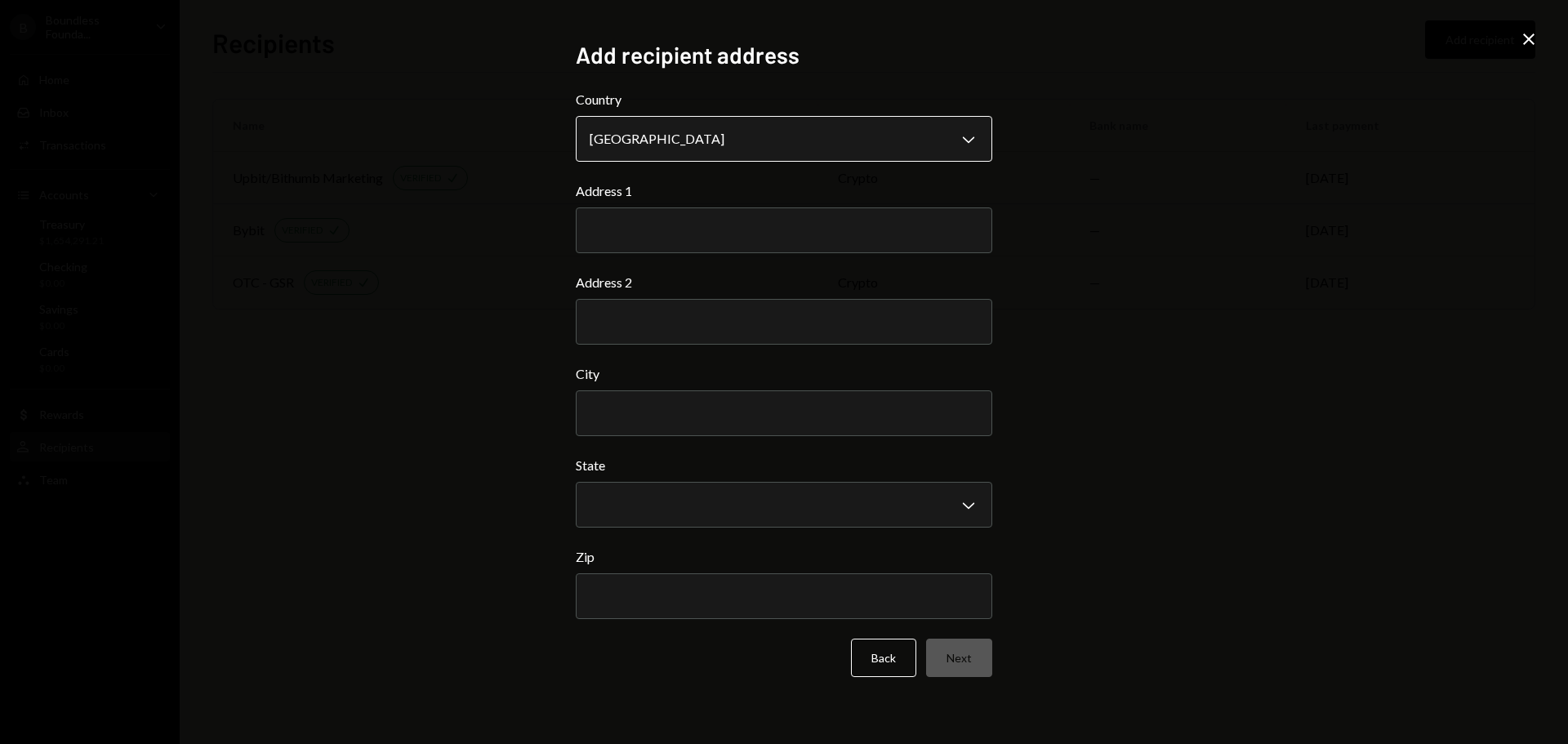
click at [684, 129] on body "**********" at bounding box center [784, 372] width 1568 height 744
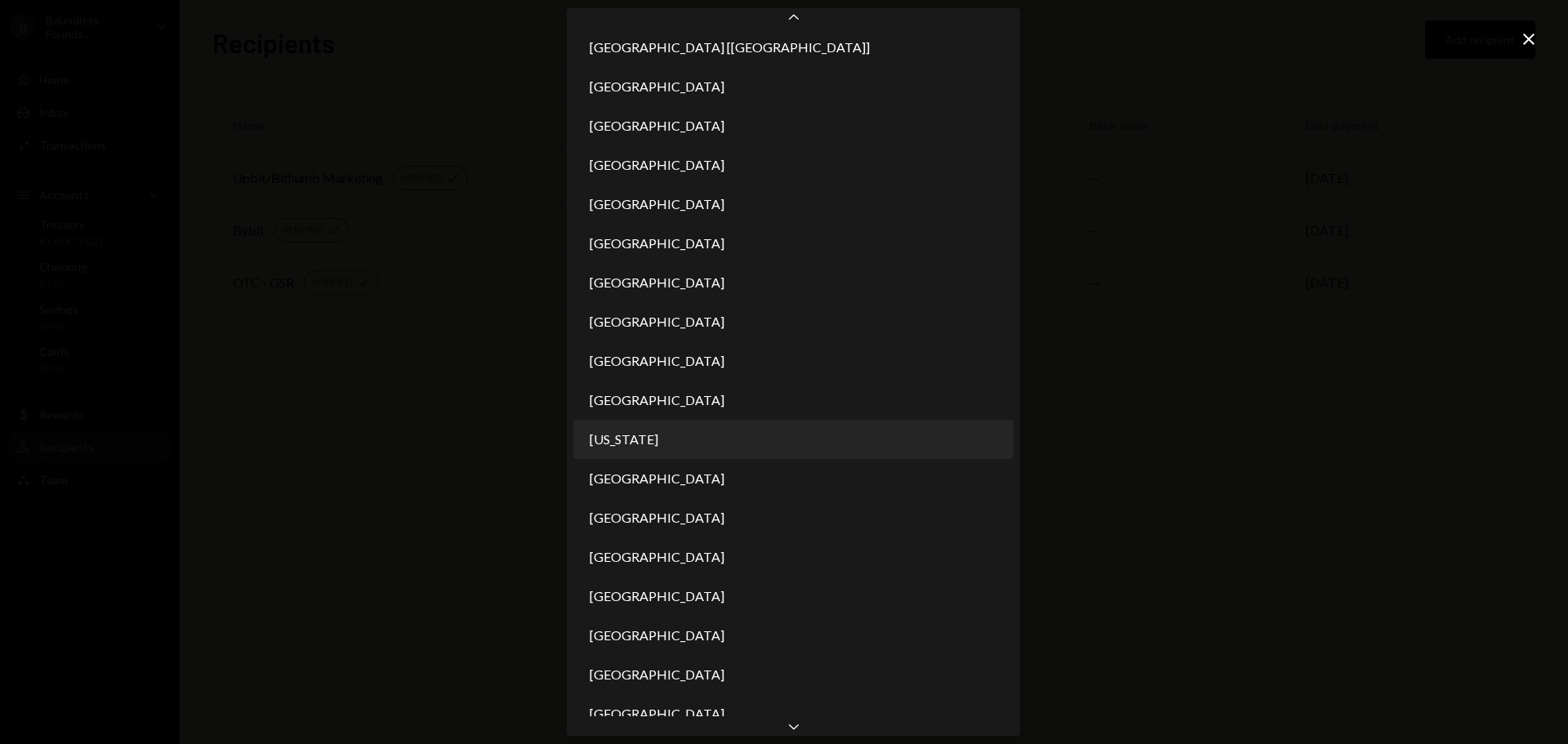
scroll to position [2831, 0]
select select "***"
